Goal: Answer question/provide support

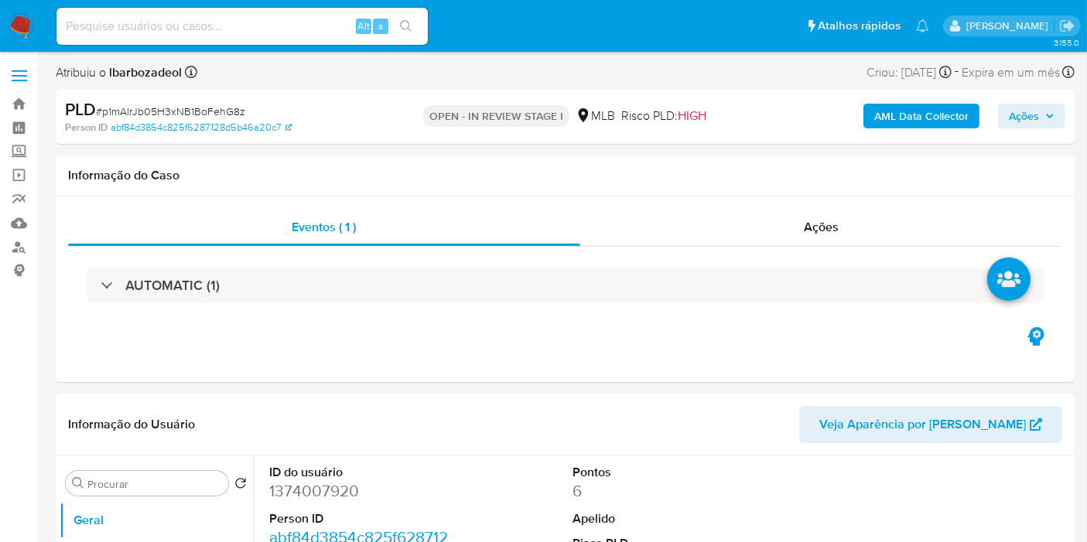
select select "10"
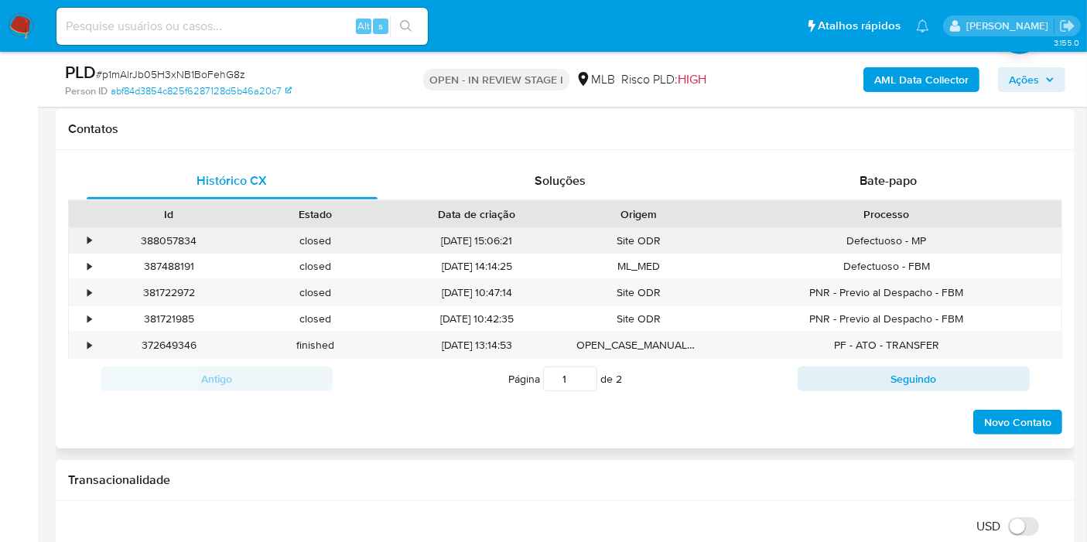
scroll to position [774, 0]
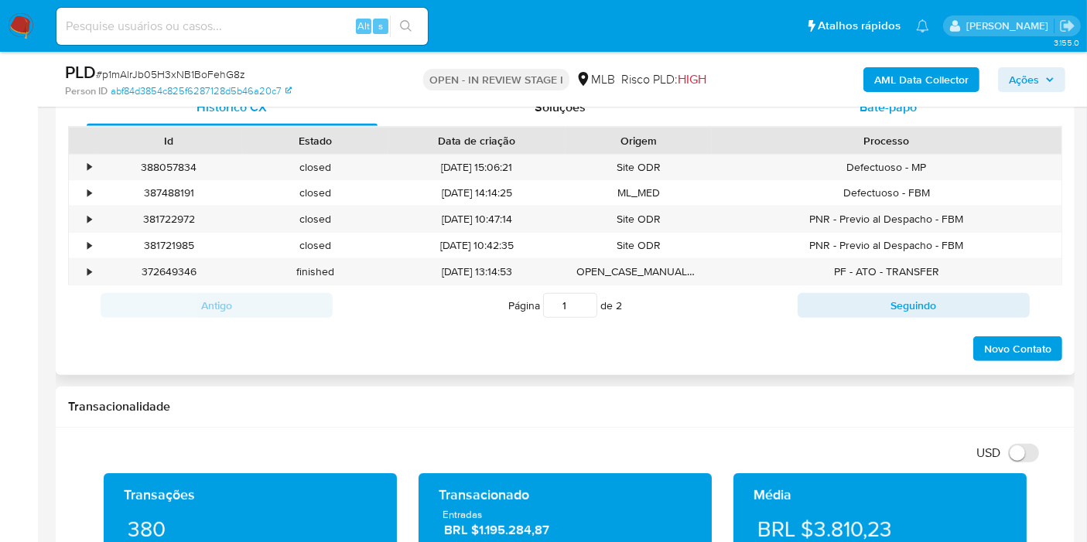
click at [744, 113] on div "Bate-papo" at bounding box center [888, 107] width 291 height 37
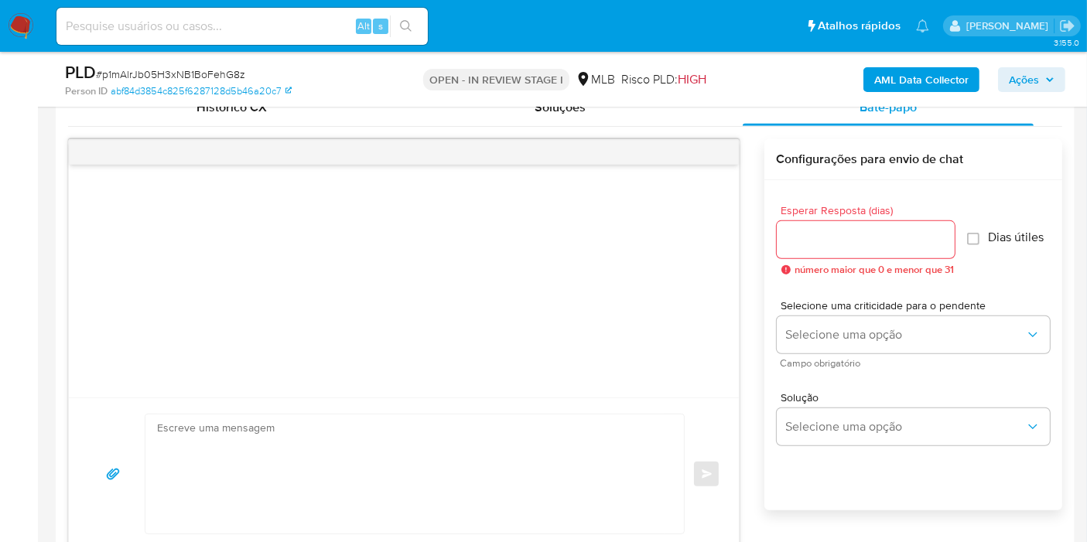
click at [354, 429] on textarea at bounding box center [410, 474] width 507 height 119
paste textarea "Olá! Estamos realizando uma verificação adicional de segurança [PERSON_NAME] de…"
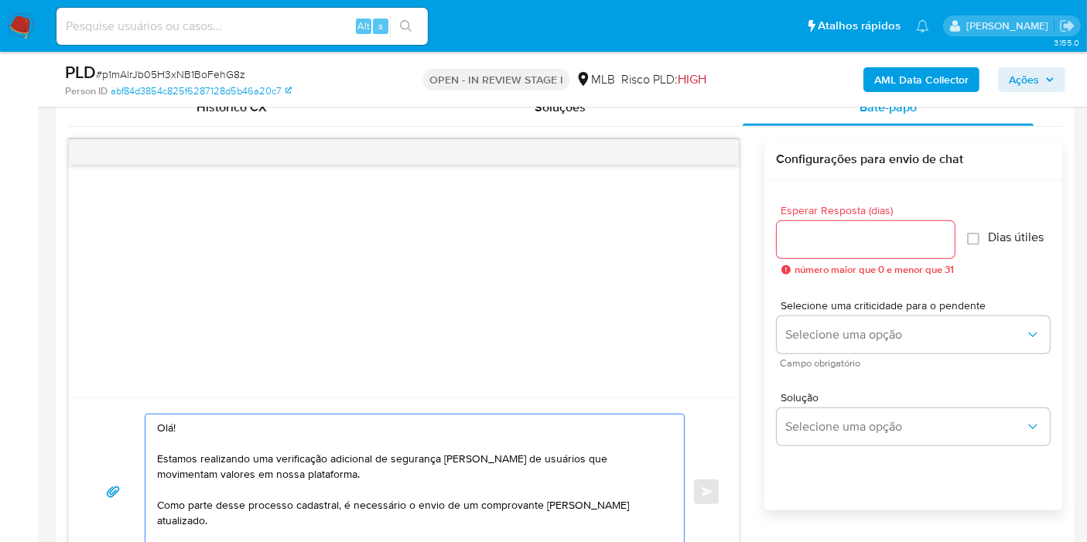
scroll to position [284, 0]
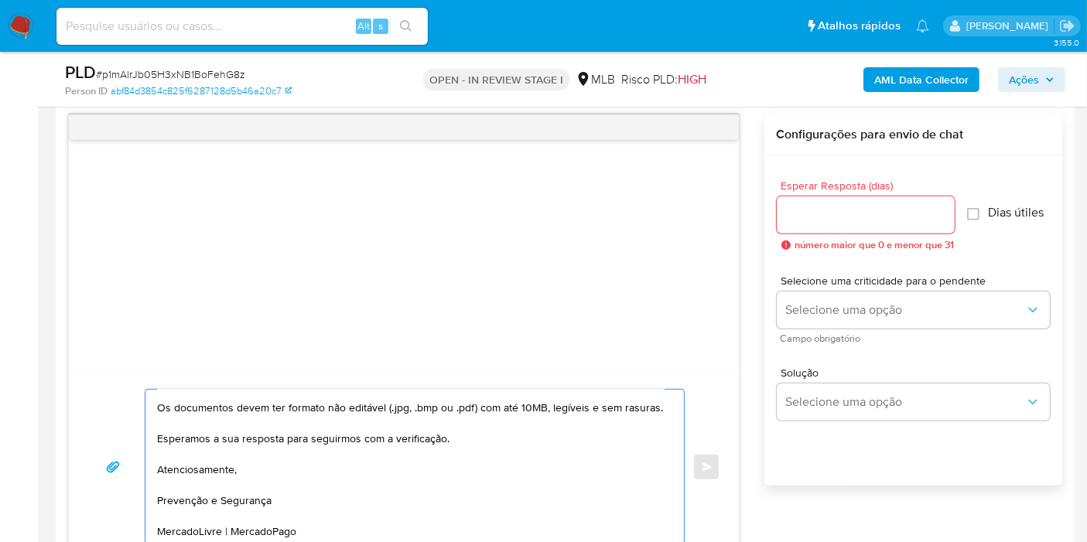
type textarea "Olá! Estamos realizando uma verificação adicional de segurança [PERSON_NAME] de…"
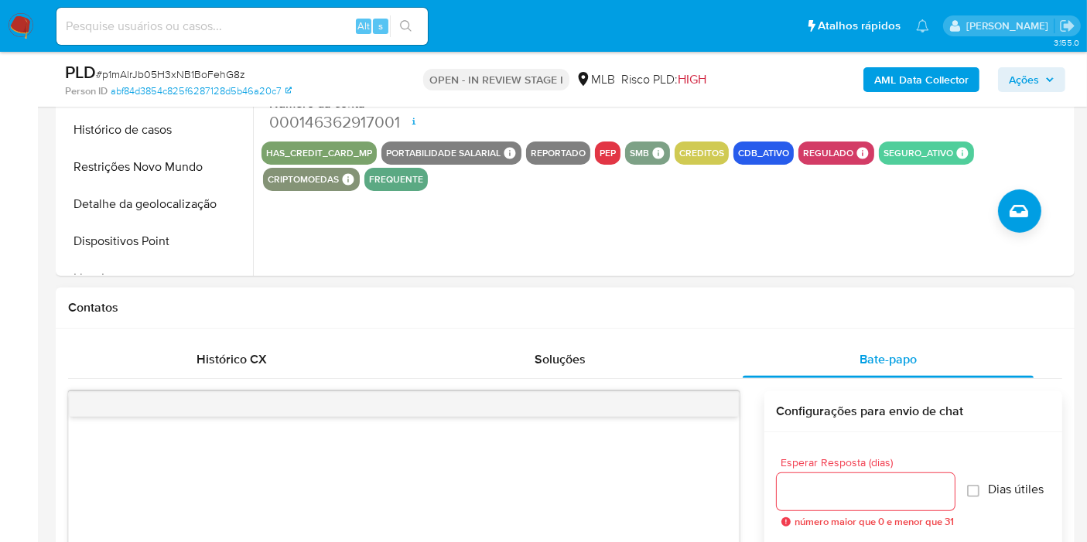
scroll to position [627, 0]
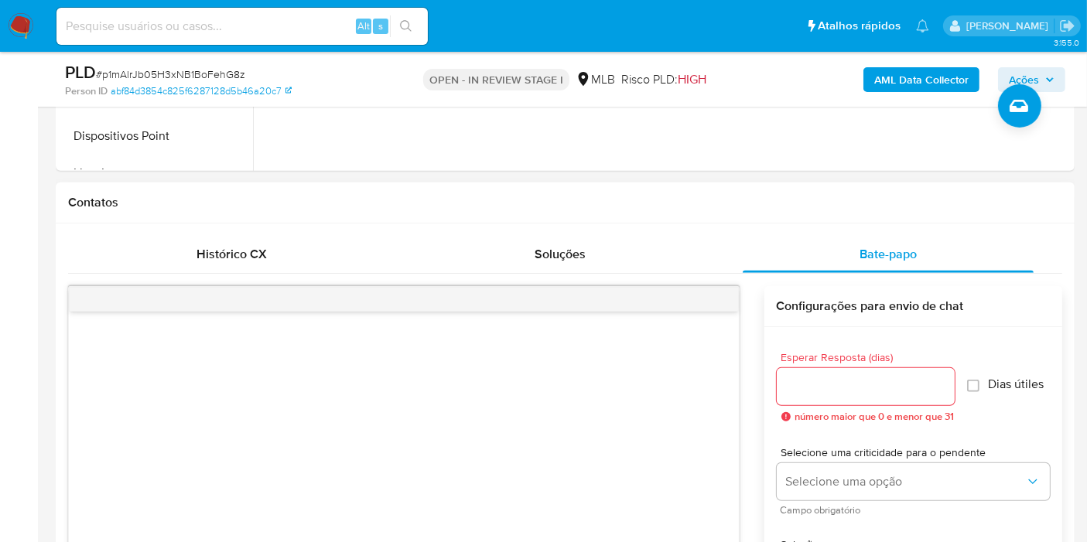
click at [856, 388] on input "Esperar Resposta (dias)" at bounding box center [866, 387] width 178 height 20
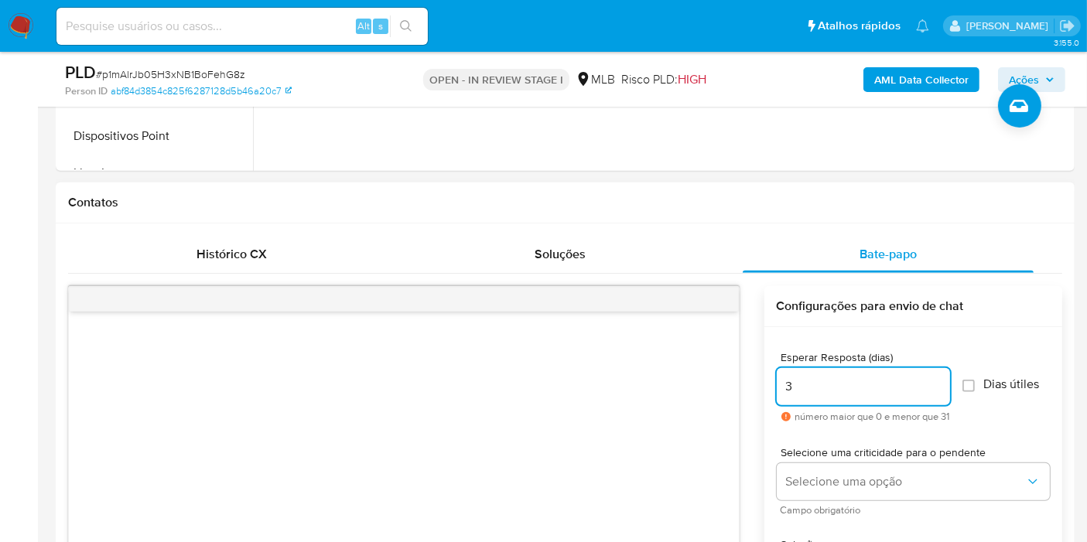
type input "3"
click at [993, 380] on span "Dias útiles" at bounding box center [1012, 384] width 56 height 15
click at [962, 380] on input "Dias útiles" at bounding box center [968, 386] width 12 height 12
checkbox input "true"
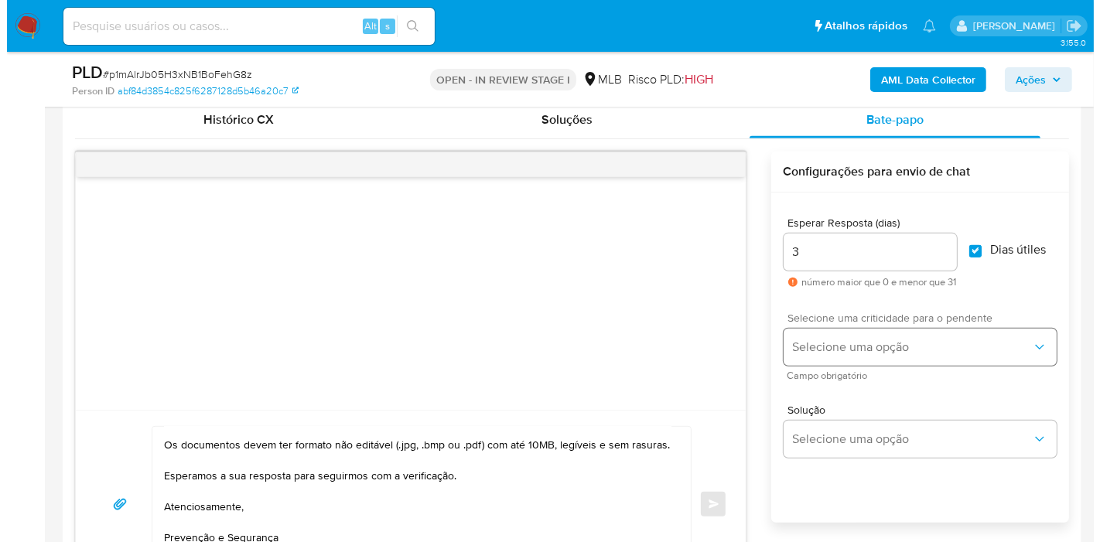
scroll to position [798, 0]
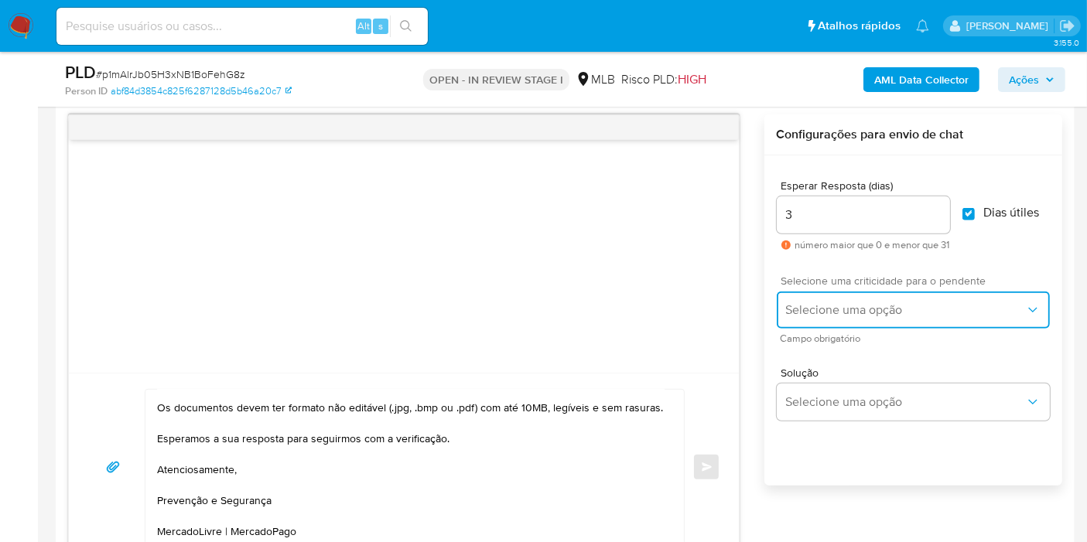
click at [950, 306] on span "Selecione uma opção" at bounding box center [905, 309] width 239 height 15
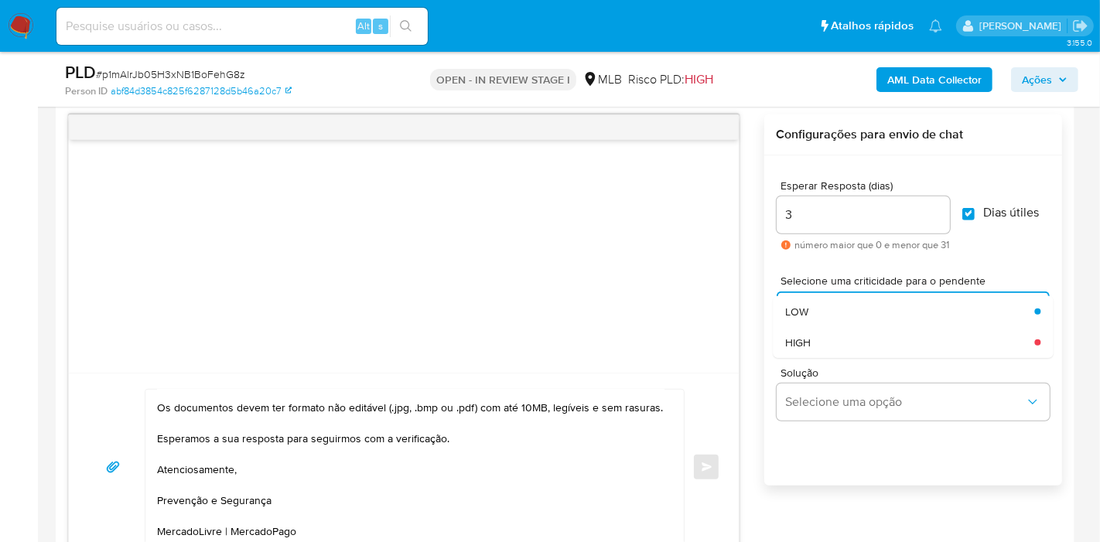
click at [1009, 245] on div "Esperar Resposta (dias) 3 número maior que 0 e menor que 31 Dias útiles" at bounding box center [913, 215] width 273 height 95
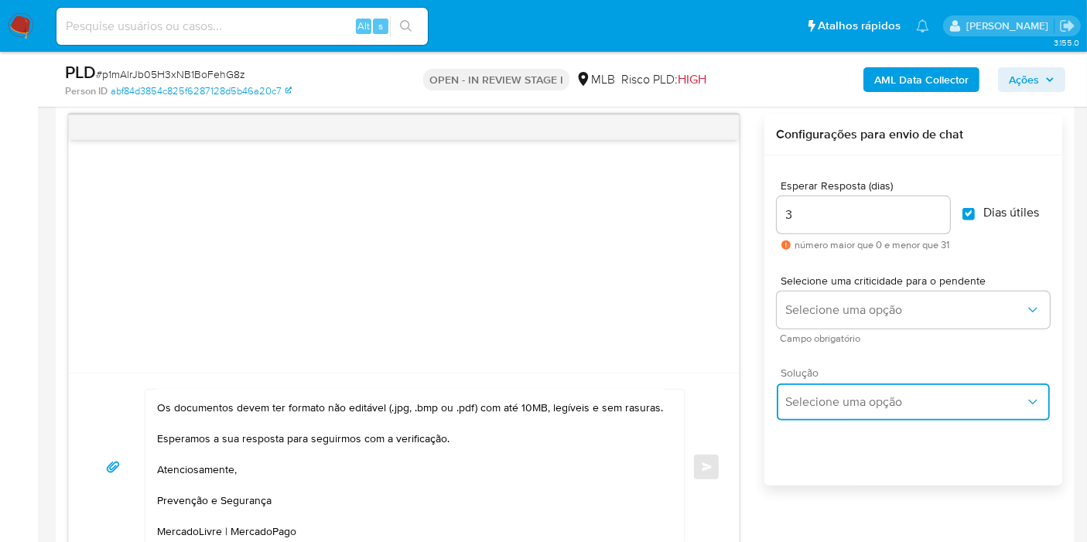
click at [895, 395] on span "Selecione uma opção" at bounding box center [905, 402] width 239 height 15
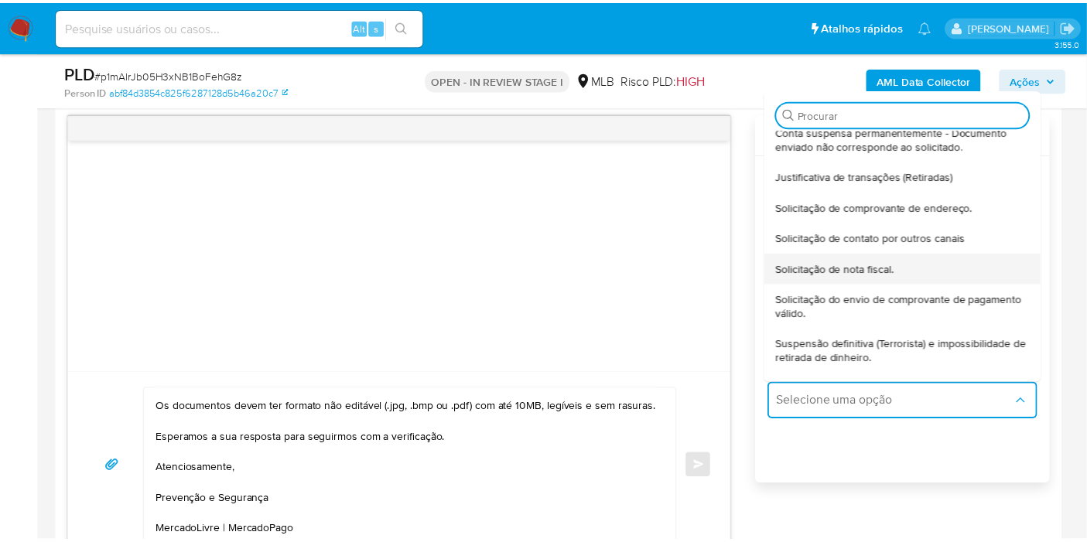
scroll to position [155, 0]
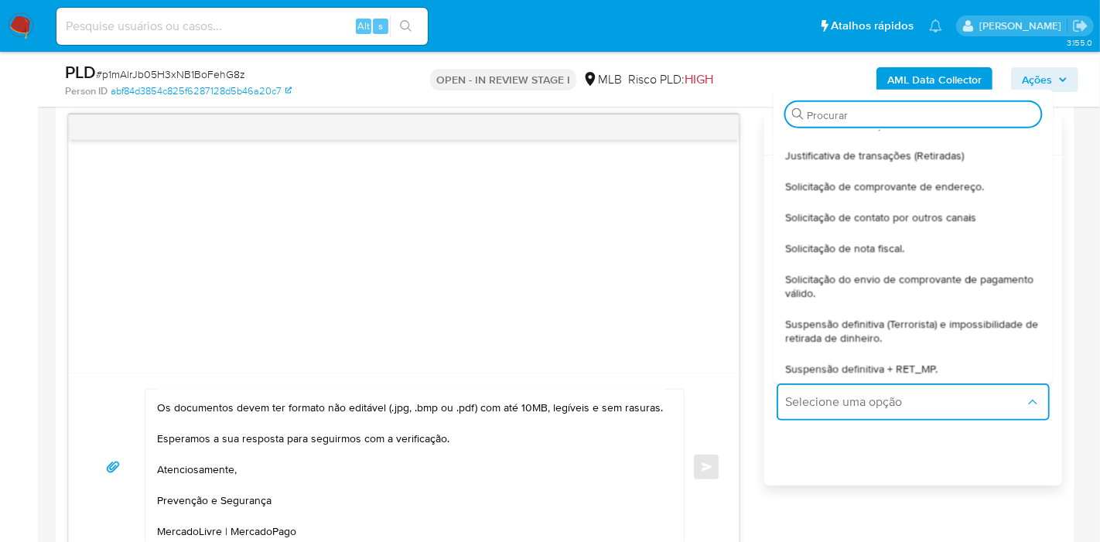
click at [884, 520] on div "Esperar Resposta (dias) 3 número maior que 0 e menor que 31 Dias útiles Selecio…" at bounding box center [913, 340] width 298 height 371
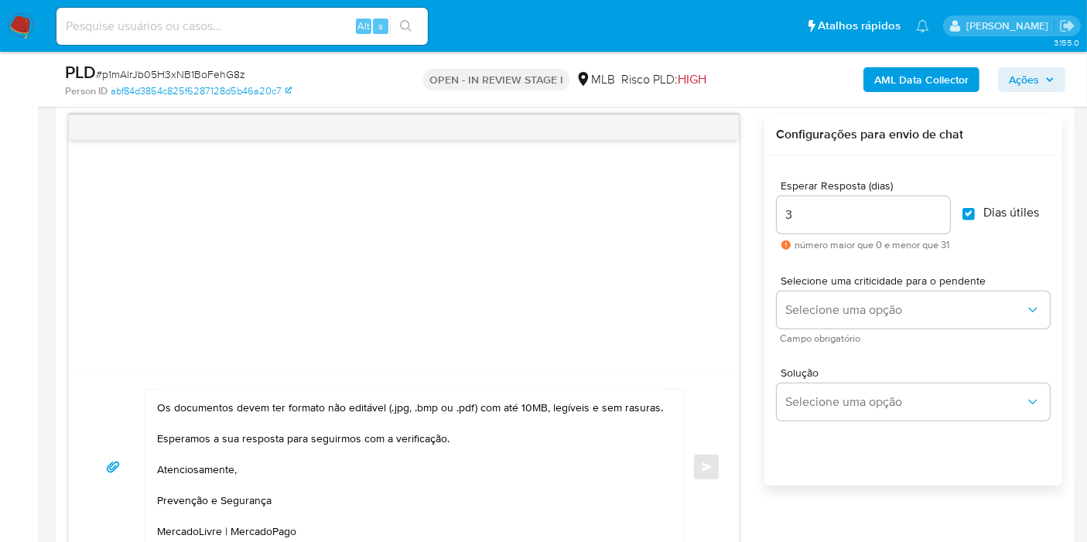
scroll to position [289, 0]
drag, startPoint x: 45, startPoint y: 327, endPoint x: 91, endPoint y: 319, distance: 47.2
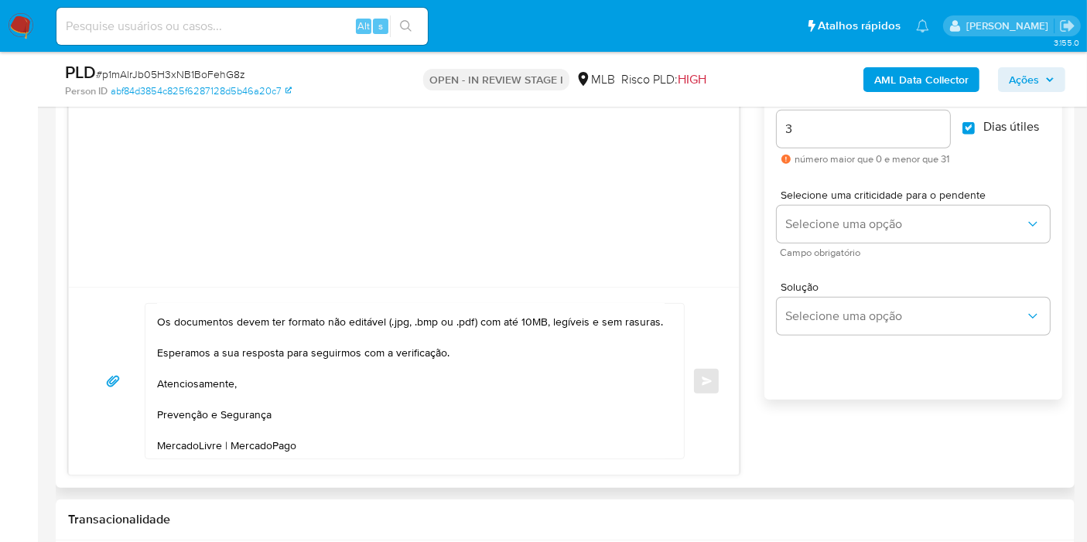
scroll to position [798, 0]
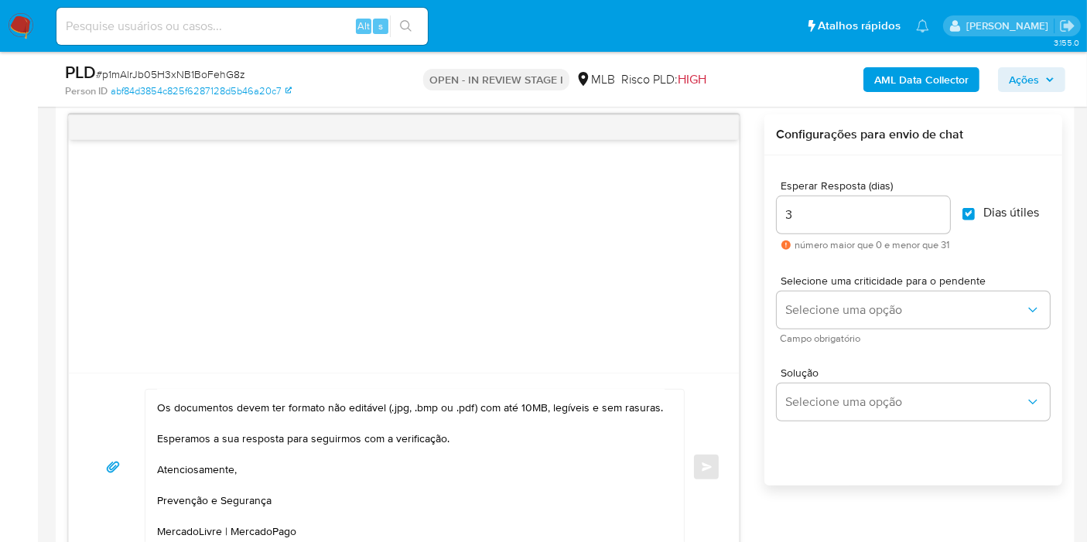
click at [999, 259] on div "Esperar Resposta (dias) 3 número maior que 0 e menor que 31 Dias útiles" at bounding box center [913, 215] width 273 height 95
click at [710, 465] on div "Olá! Estamos realizando uma verificação adicional de segurança [PERSON_NAME] de…" at bounding box center [403, 467] width 633 height 156
click at [711, 465] on div "Olá! Estamos realizando uma verificação adicional de segurança [PERSON_NAME] de…" at bounding box center [403, 467] width 633 height 156
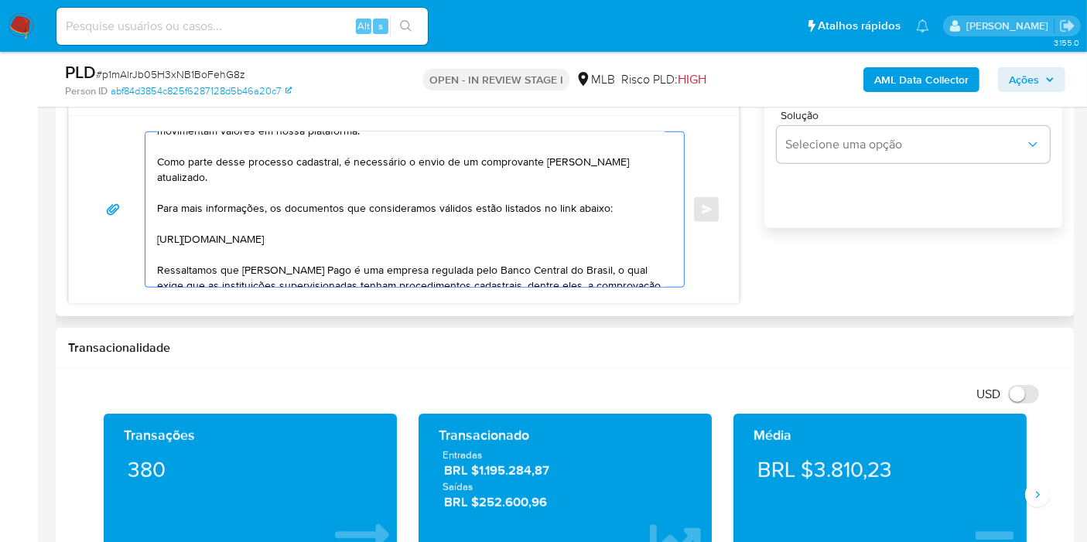
scroll to position [289, 0]
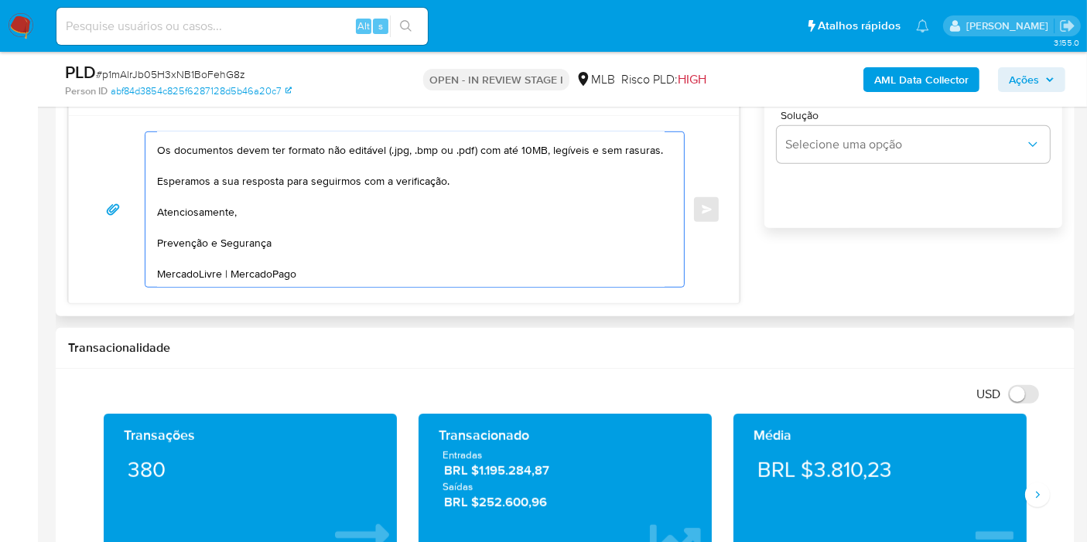
click at [600, 268] on textarea "Olá! Estamos realizando uma verificação adicional de segurança [PERSON_NAME] de…" at bounding box center [410, 209] width 507 height 155
type textarea "Olá! Estamos realizando uma verificação adicional de segurança [PERSON_NAME] de…"
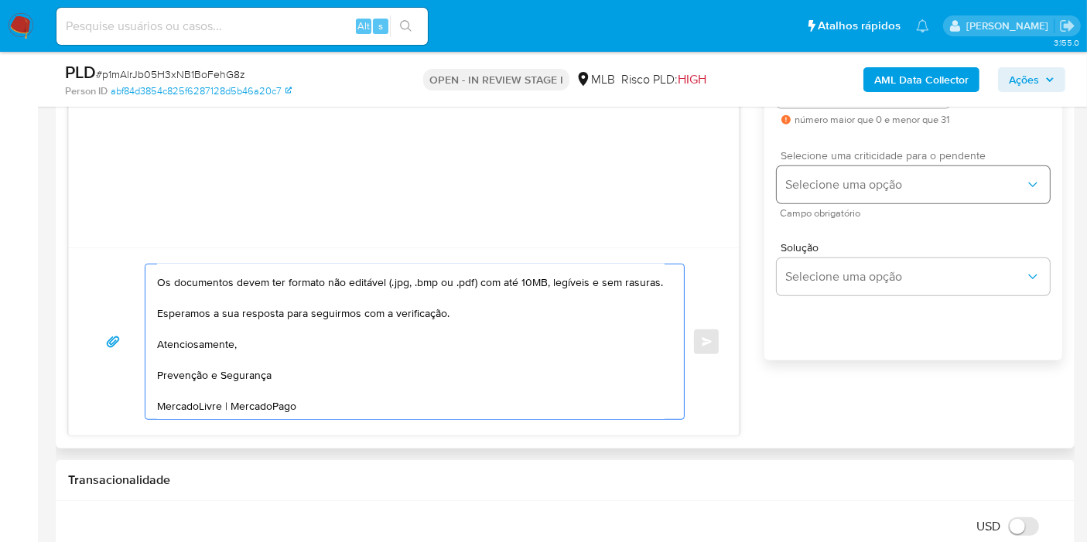
scroll to position [884, 0]
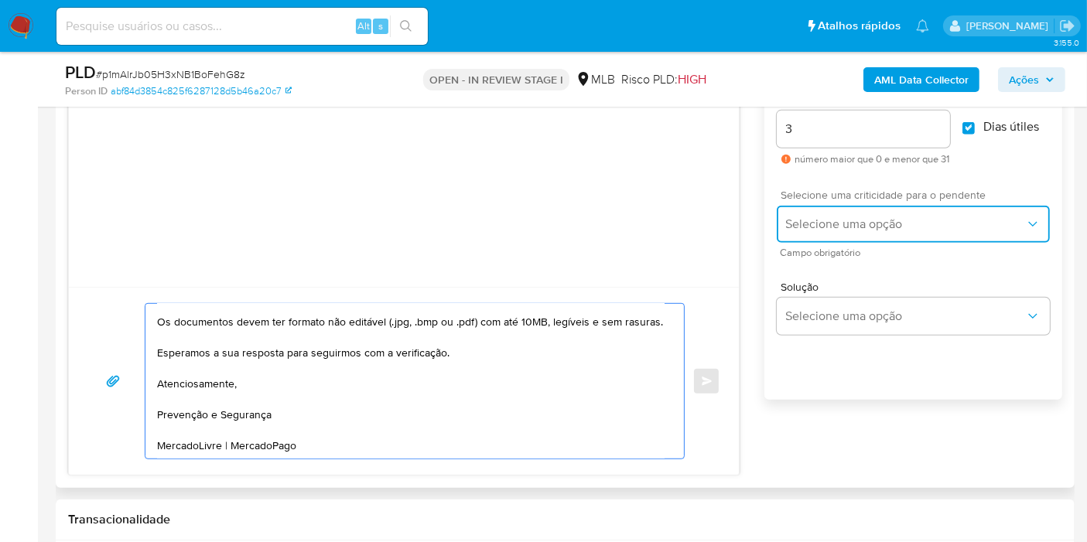
click at [816, 220] on span "Selecione uma opção" at bounding box center [905, 224] width 239 height 15
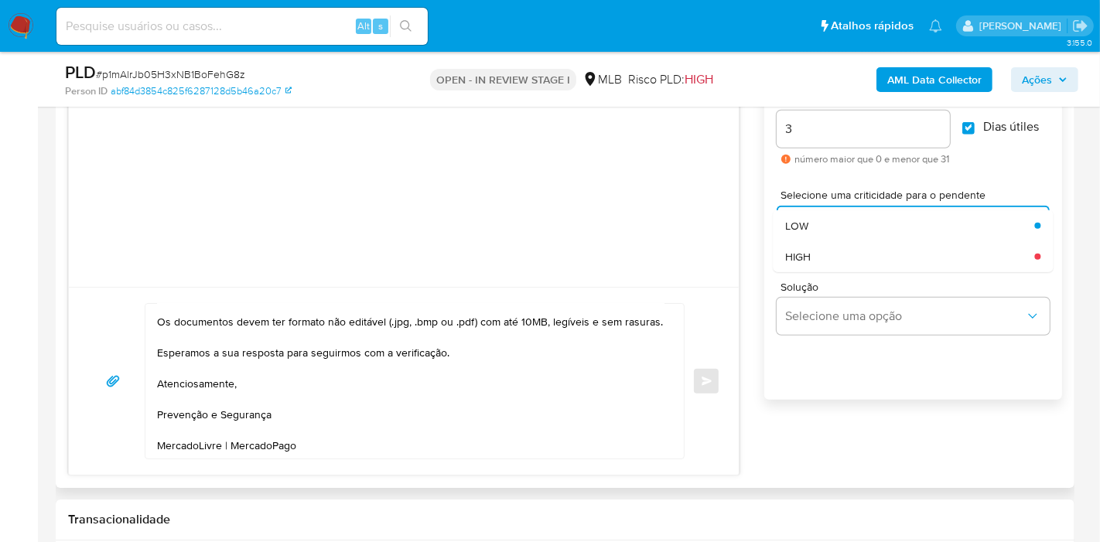
click at [976, 166] on div "Esperar Resposta (dias) 3 número maior que 0 e menor que 31 Dias útiles" at bounding box center [913, 129] width 273 height 95
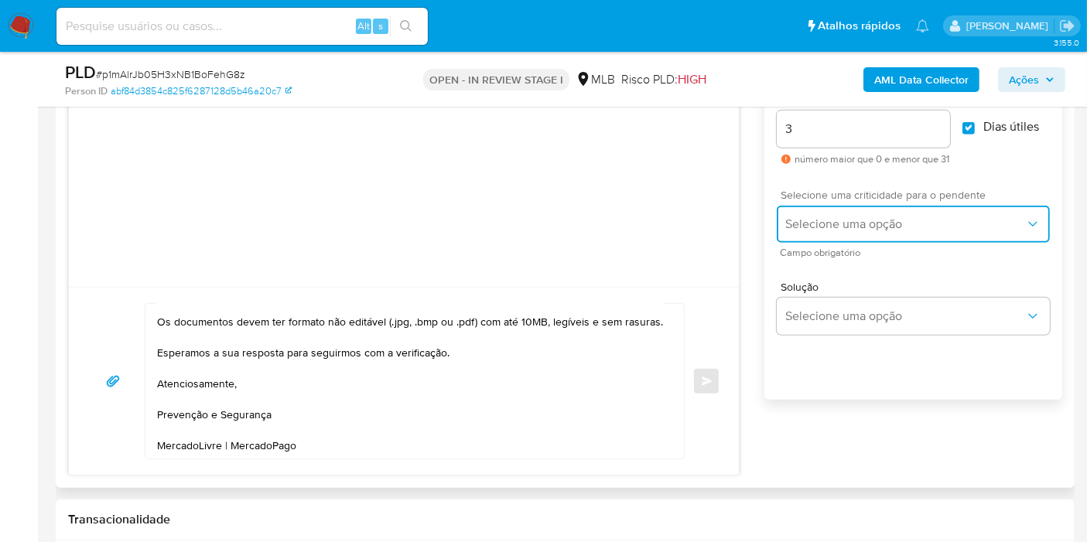
click at [904, 224] on span "Selecione uma opção" at bounding box center [905, 224] width 239 height 15
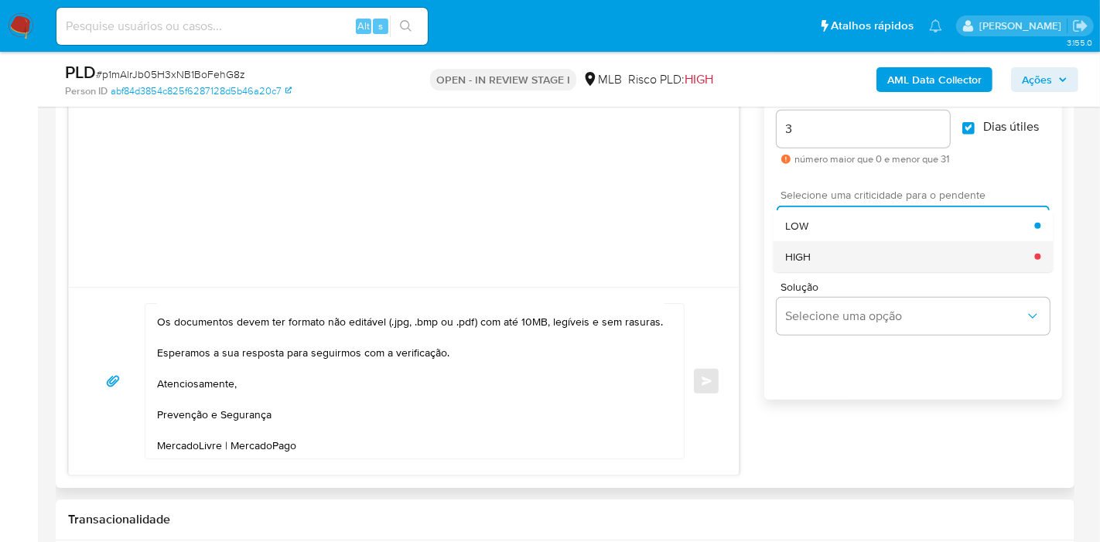
click at [832, 250] on div "HIGH" at bounding box center [909, 256] width 249 height 31
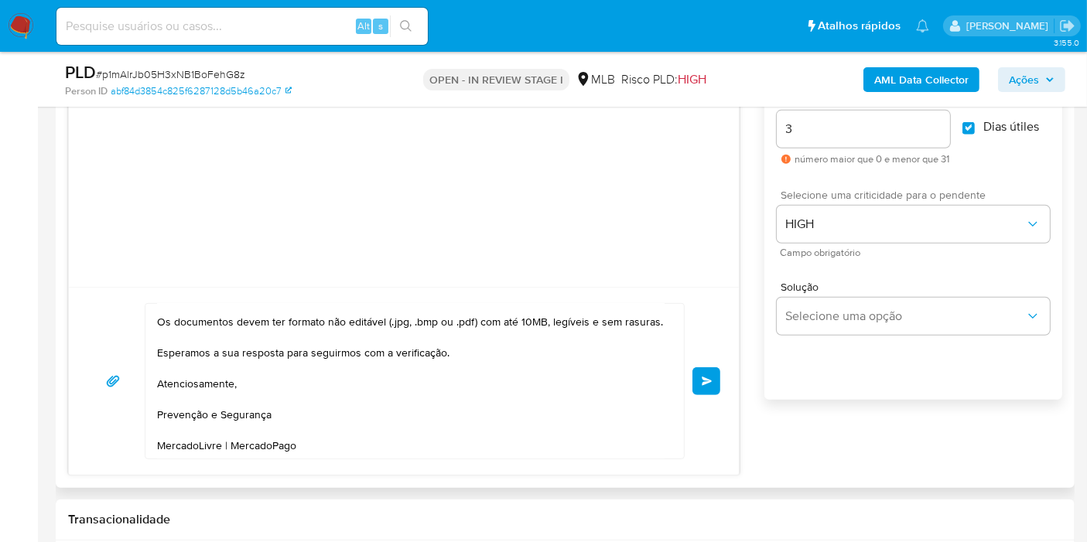
click at [704, 379] on span "common.send" at bounding box center [707, 381] width 11 height 9
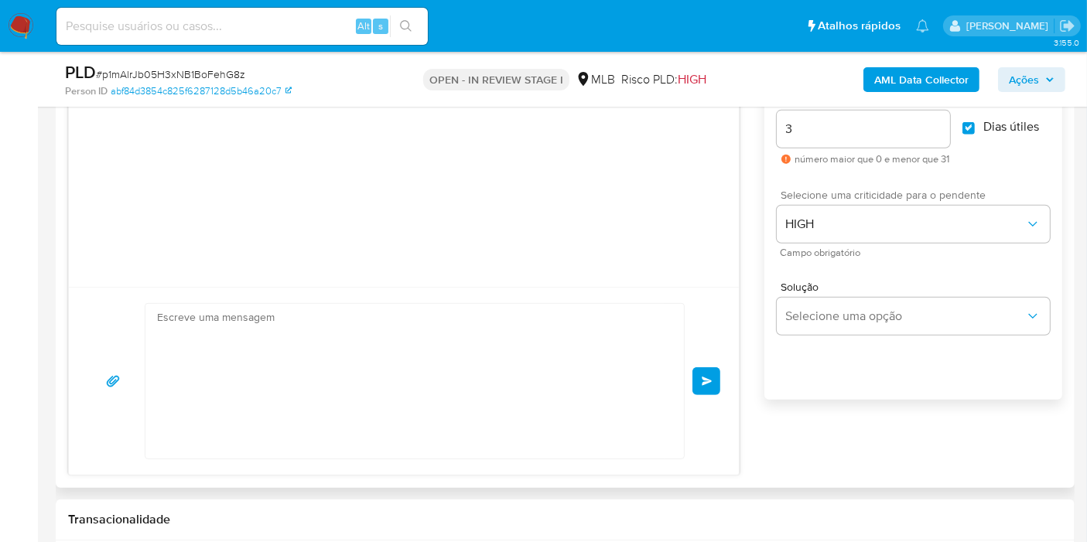
scroll to position [278, 0]
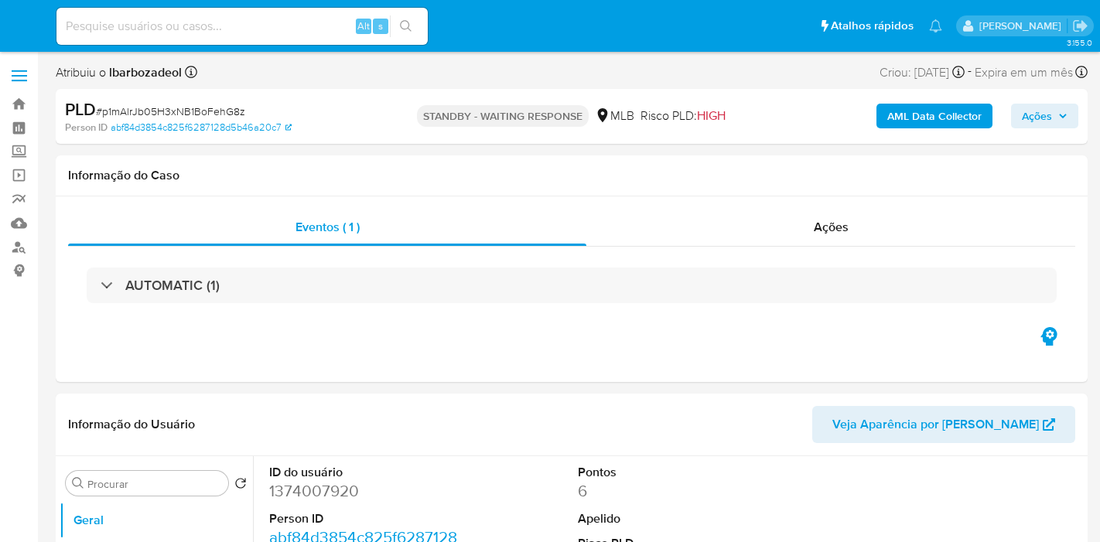
select select "10"
